Goal: Ask a question

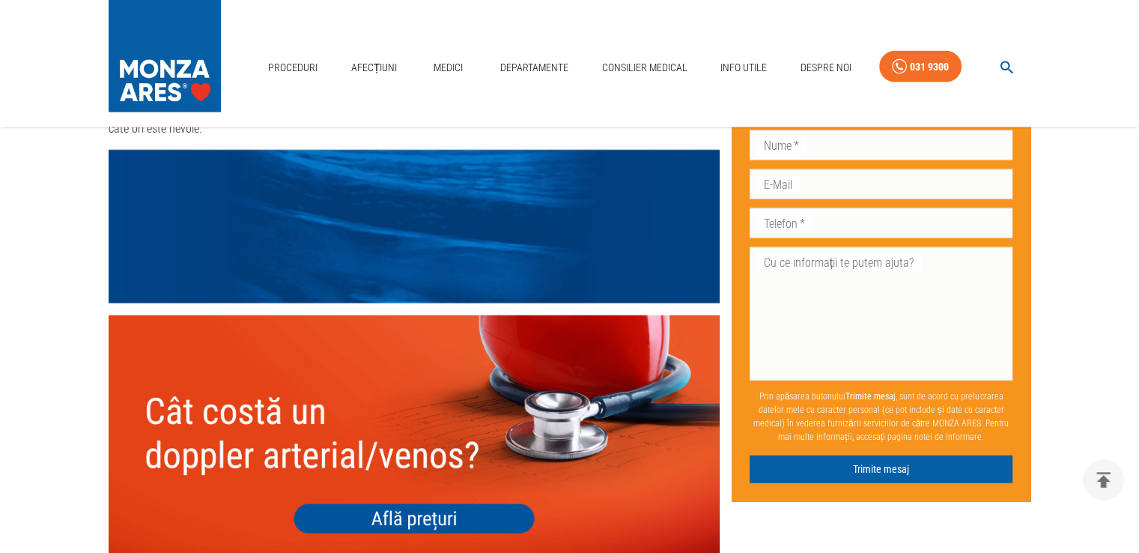
scroll to position [3445, 0]
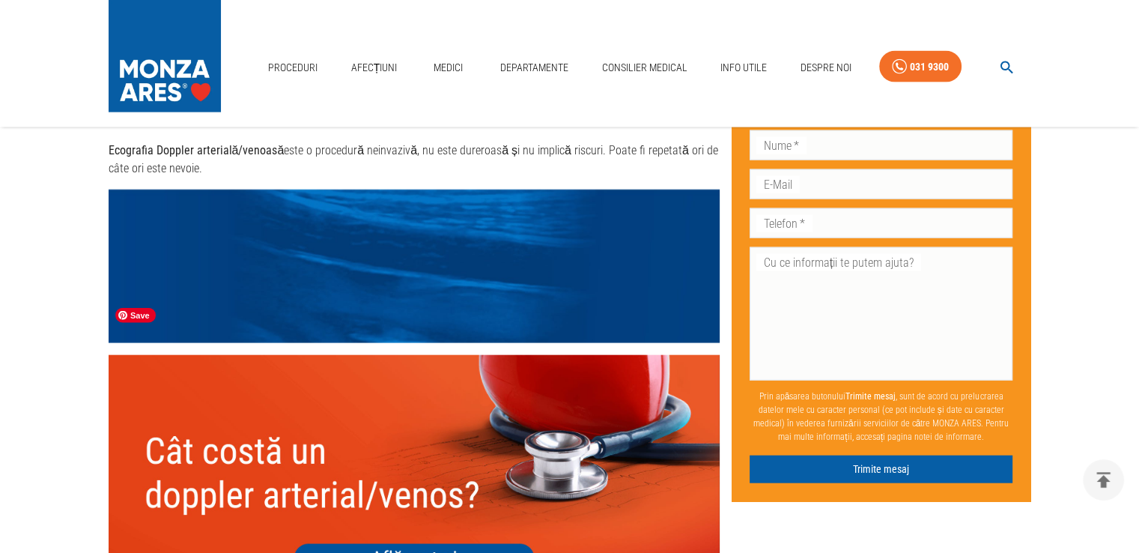
click at [452, 501] on img at bounding box center [414, 477] width 611 height 244
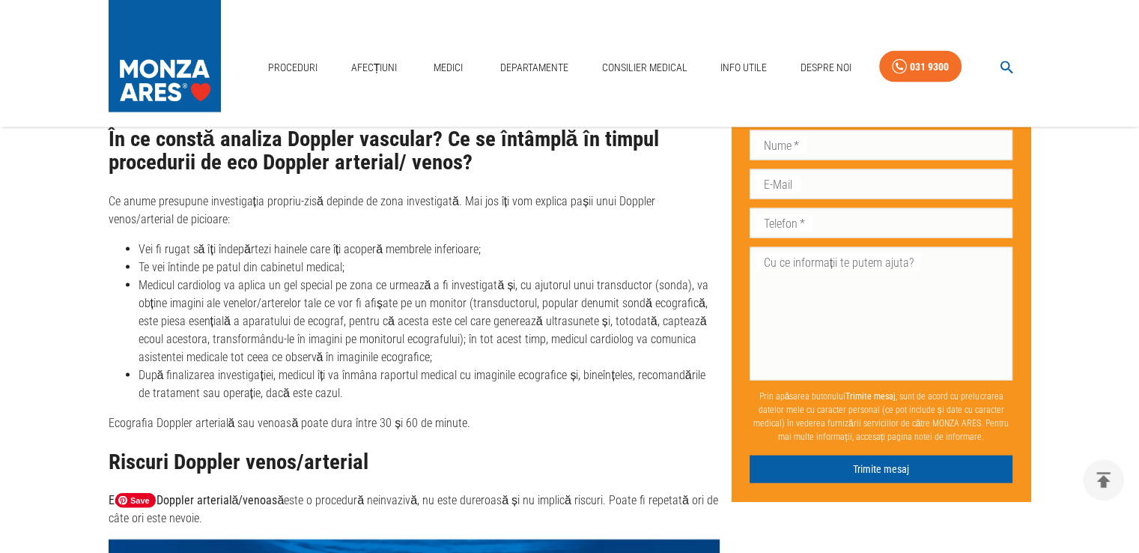
scroll to position [3071, 0]
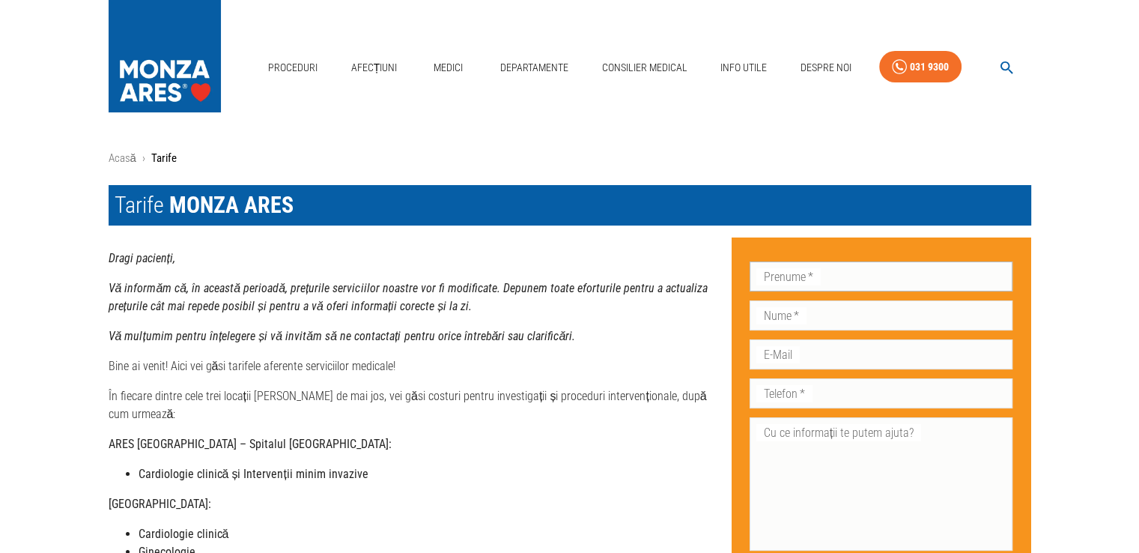
click at [803, 276] on input "Prenume   *" at bounding box center [882, 276] width 264 height 30
type input "Mihail"
type input "Draghici"
type input "0725512385"
click at [791, 350] on div "E-Mail E-Mail" at bounding box center [882, 354] width 264 height 30
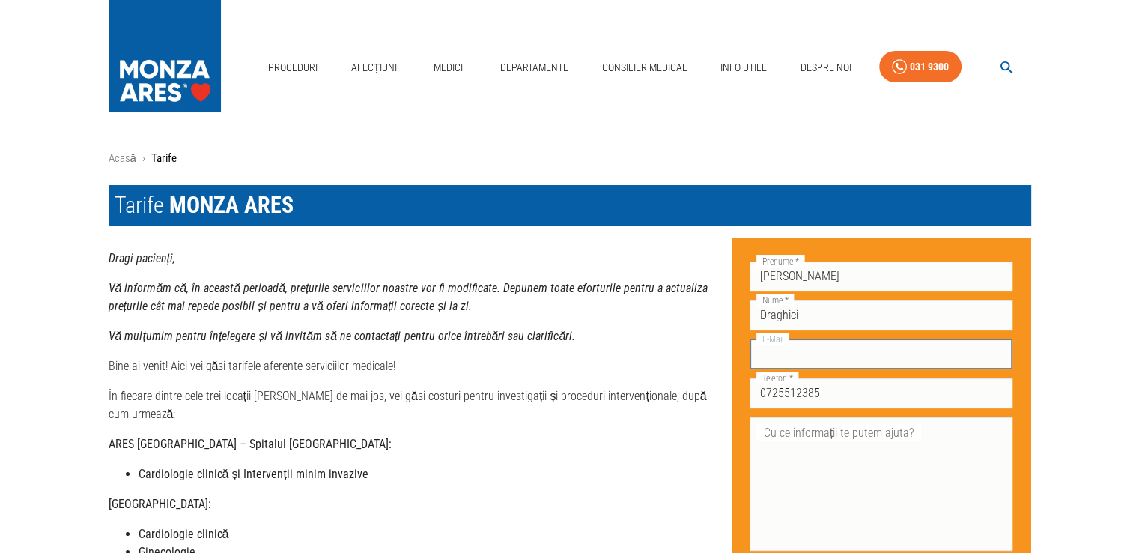
type input "mihail.draghici@gmail.com"
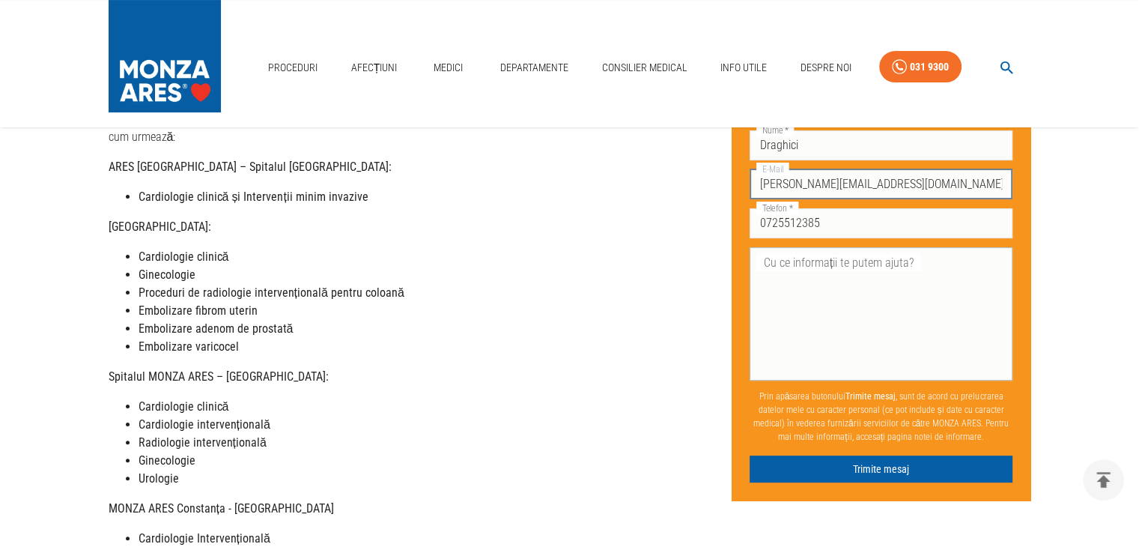
scroll to position [300, 0]
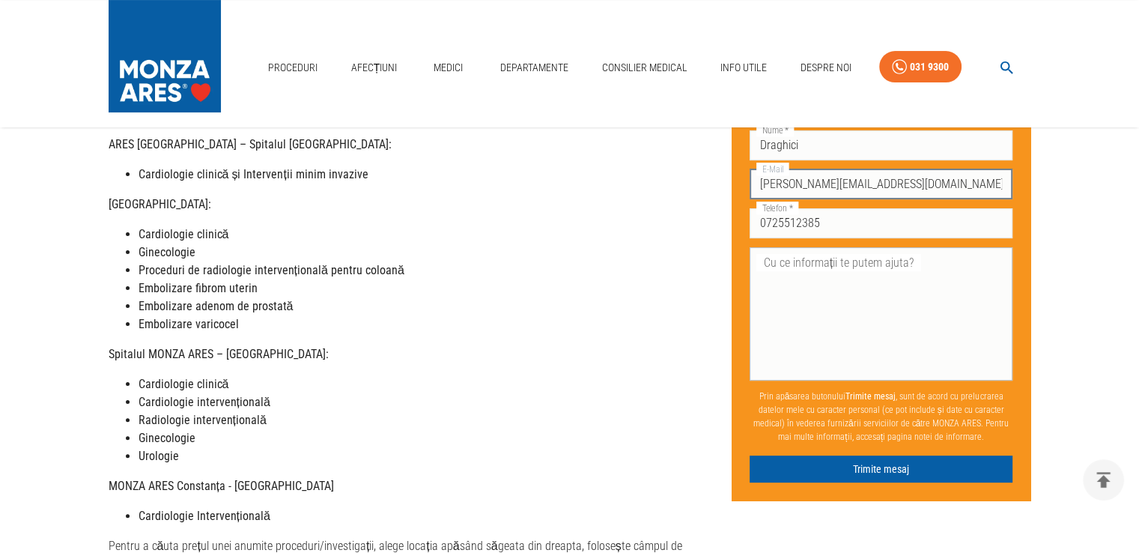
click at [811, 282] on textarea "Cu ce informații te putem ajuta?" at bounding box center [881, 314] width 243 height 121
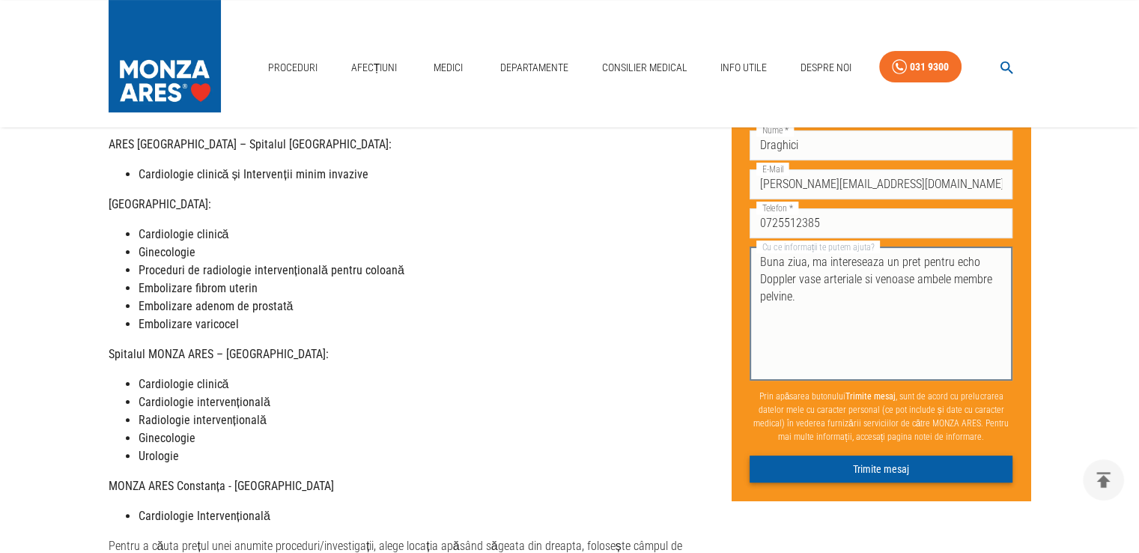
type textarea "Buna ziua, ma intereseaza un pret pentru echo Doppler vase arteriale si venoase…"
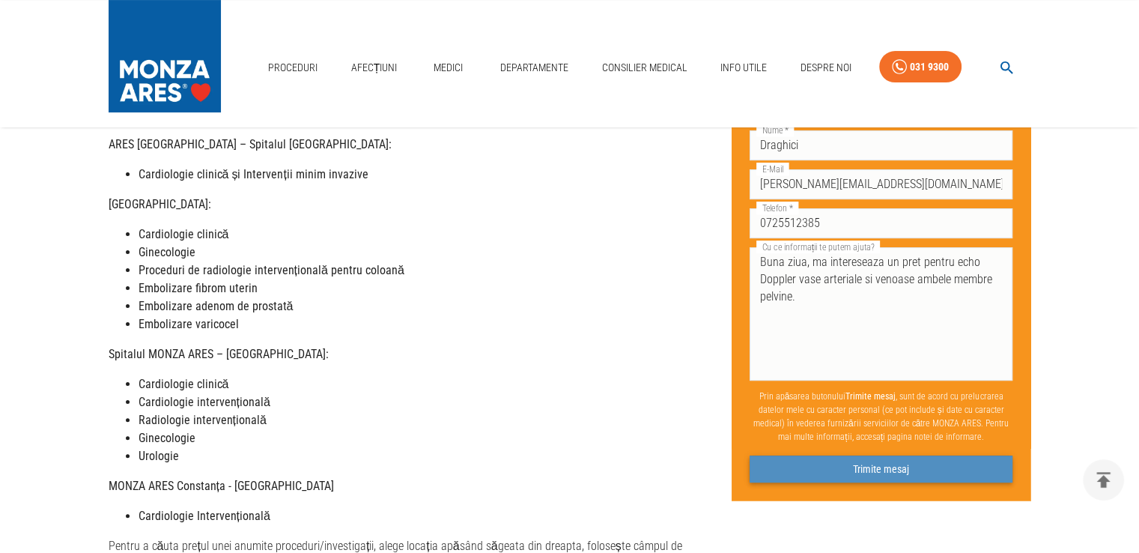
click at [876, 465] on button "Trimite mesaj" at bounding box center [882, 469] width 264 height 28
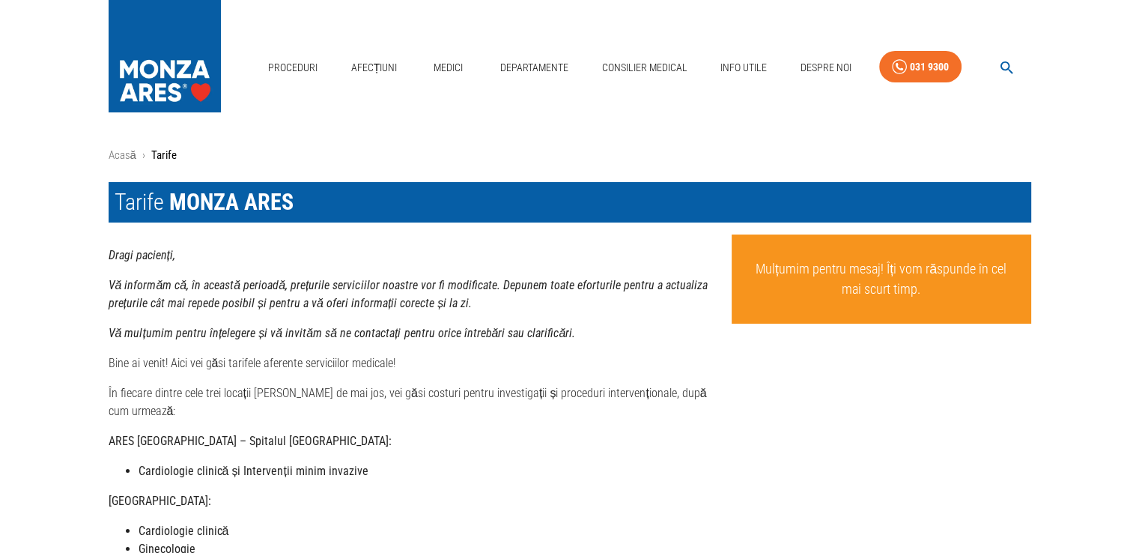
scroll to position [0, 0]
